Goal: Find specific page/section: Find specific page/section

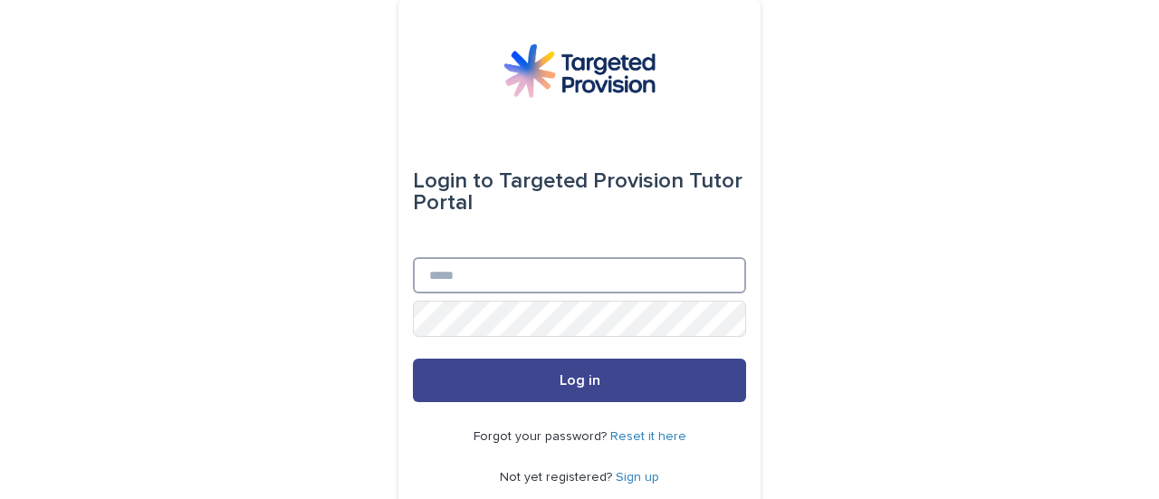
type input "**********"
click at [486, 381] on button "Log in" at bounding box center [579, 380] width 333 height 43
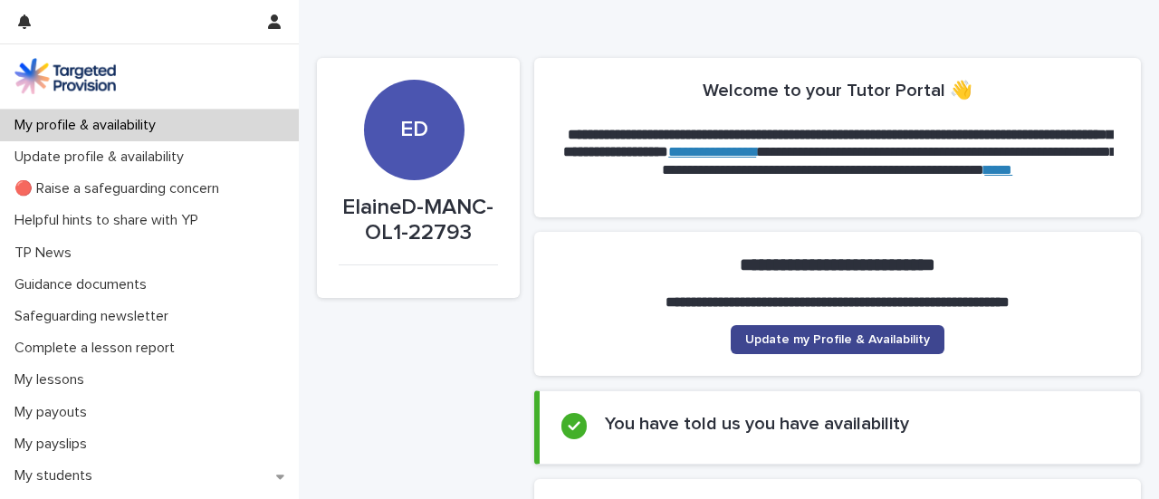
click at [789, 345] on span "Update my Profile & Availability" at bounding box center [837, 339] width 185 height 13
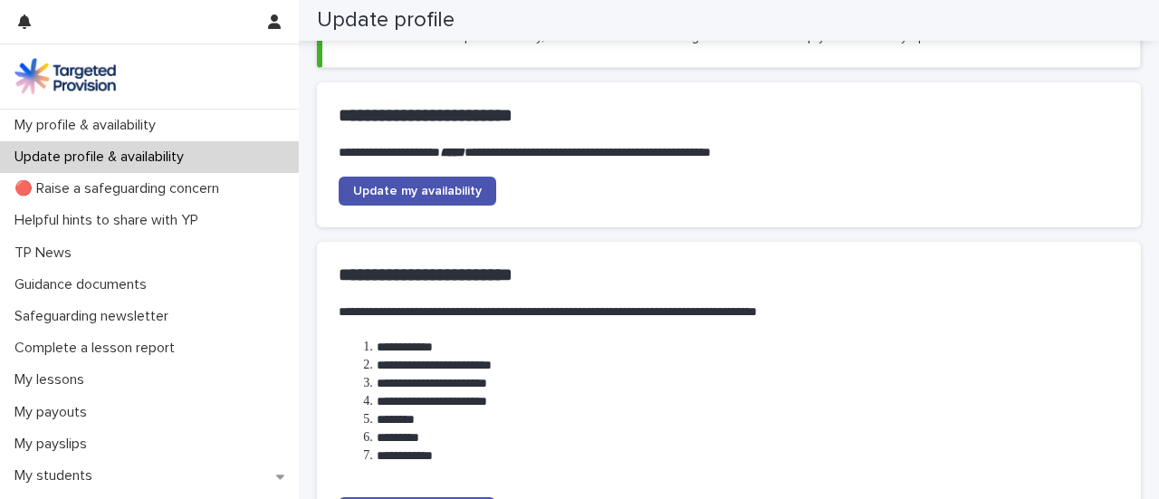
scroll to position [182, 0]
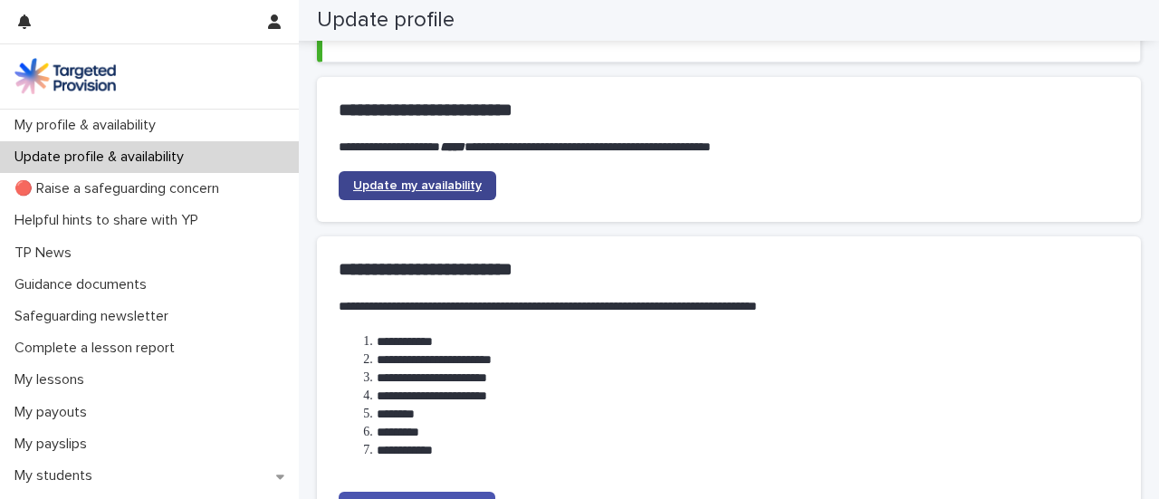
click at [384, 183] on span "Update my availability" at bounding box center [417, 185] width 129 height 13
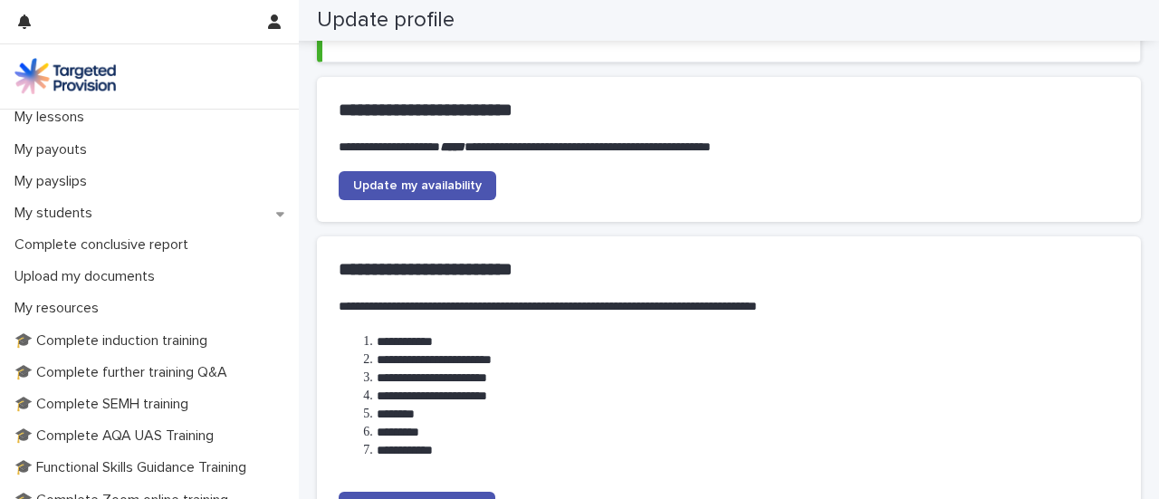
scroll to position [259, 0]
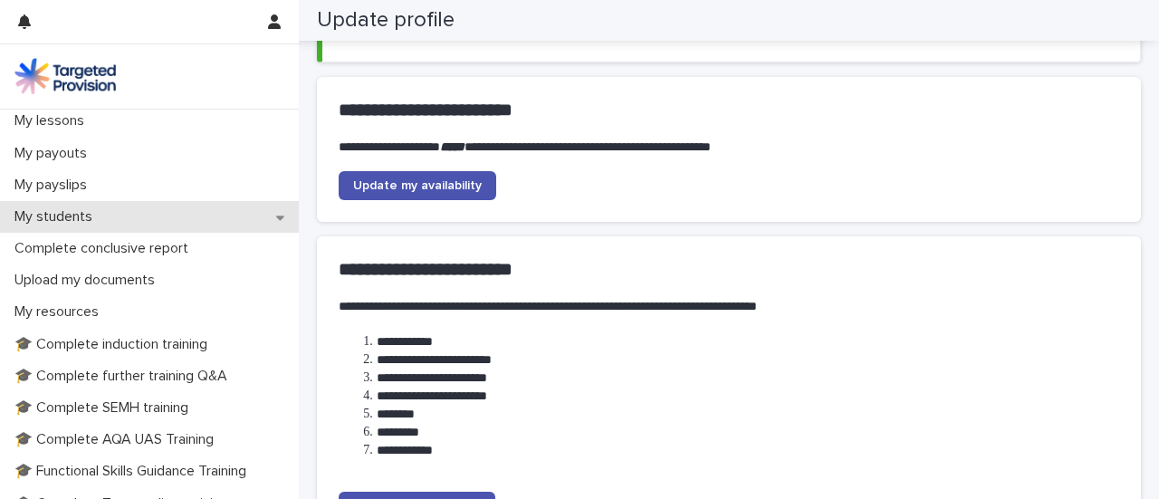
click at [60, 215] on p "My students" at bounding box center [57, 216] width 100 height 17
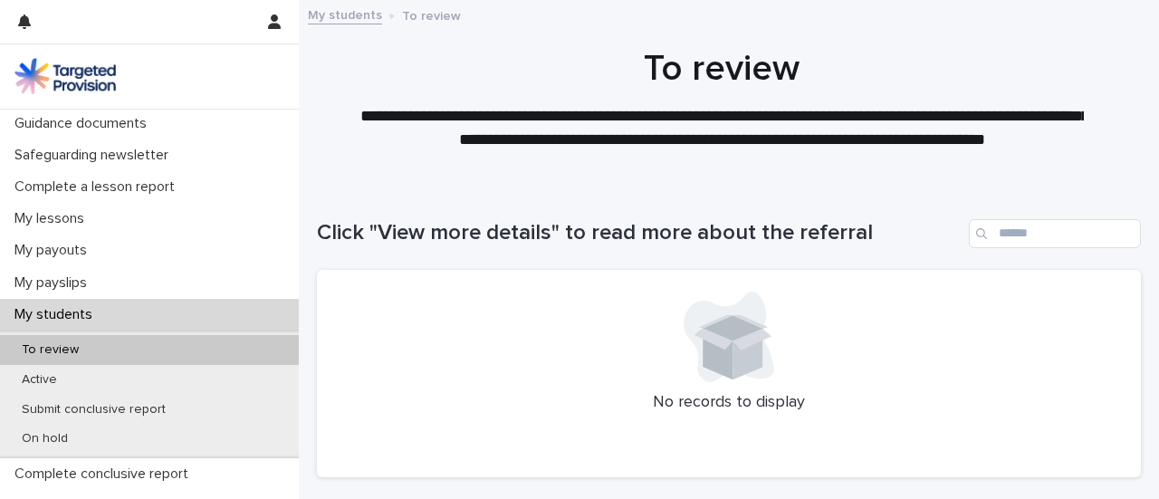
scroll to position [163, 0]
click at [71, 311] on p "My students" at bounding box center [57, 312] width 100 height 17
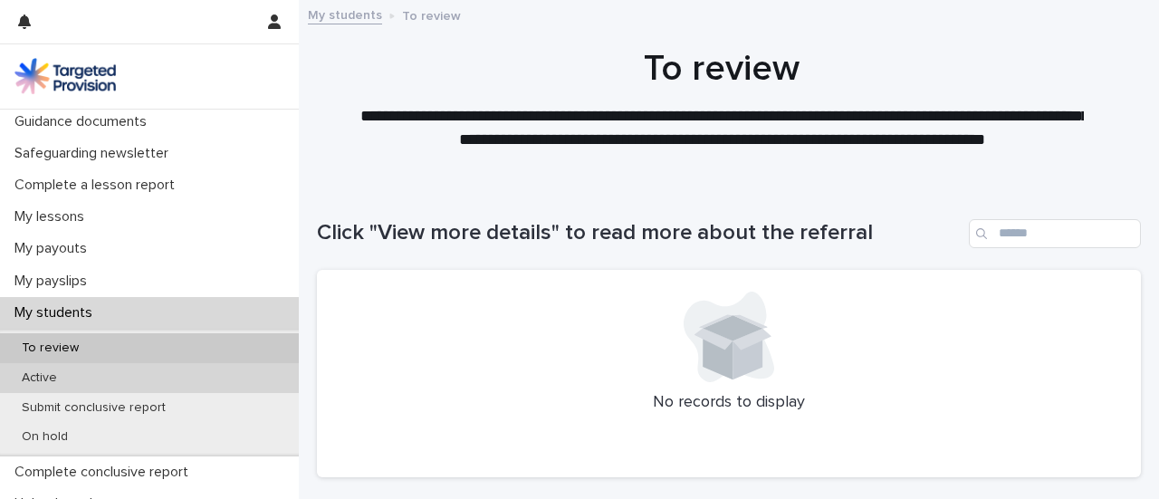
click at [50, 379] on p "Active" at bounding box center [39, 377] width 64 height 15
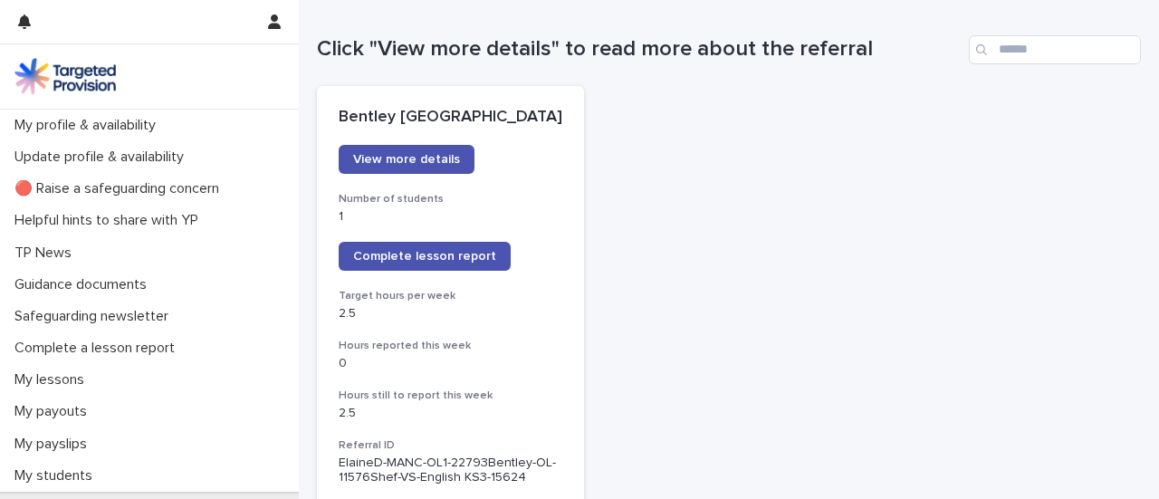
scroll to position [199, 0]
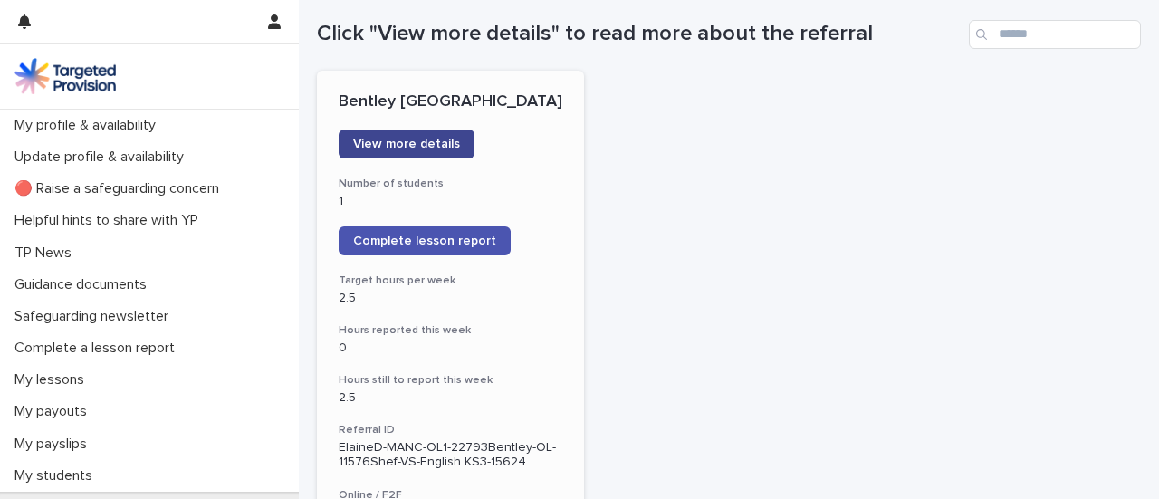
click at [423, 144] on span "View more details" at bounding box center [406, 144] width 107 height 13
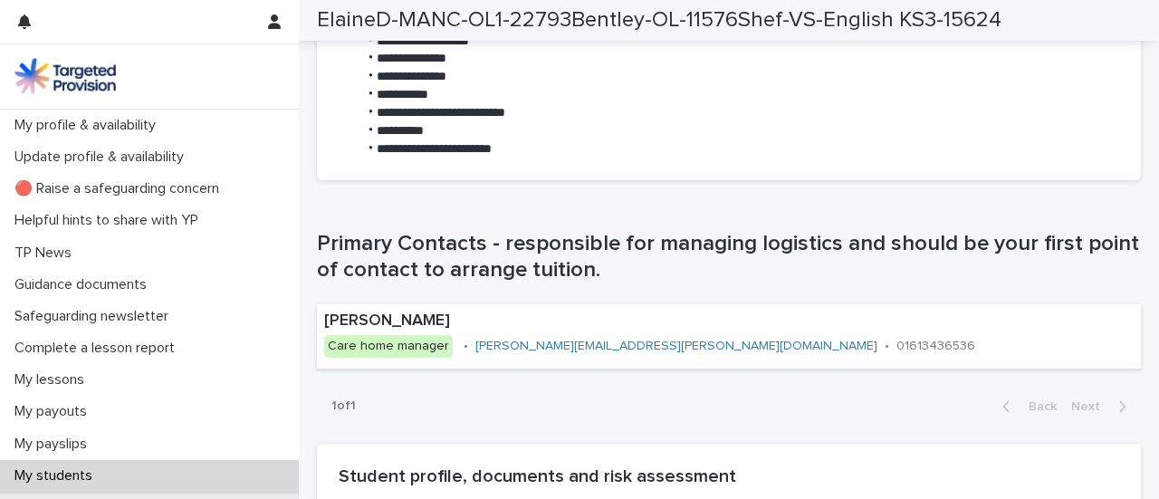
scroll to position [1021, 0]
